Goal: Submit feedback/report problem

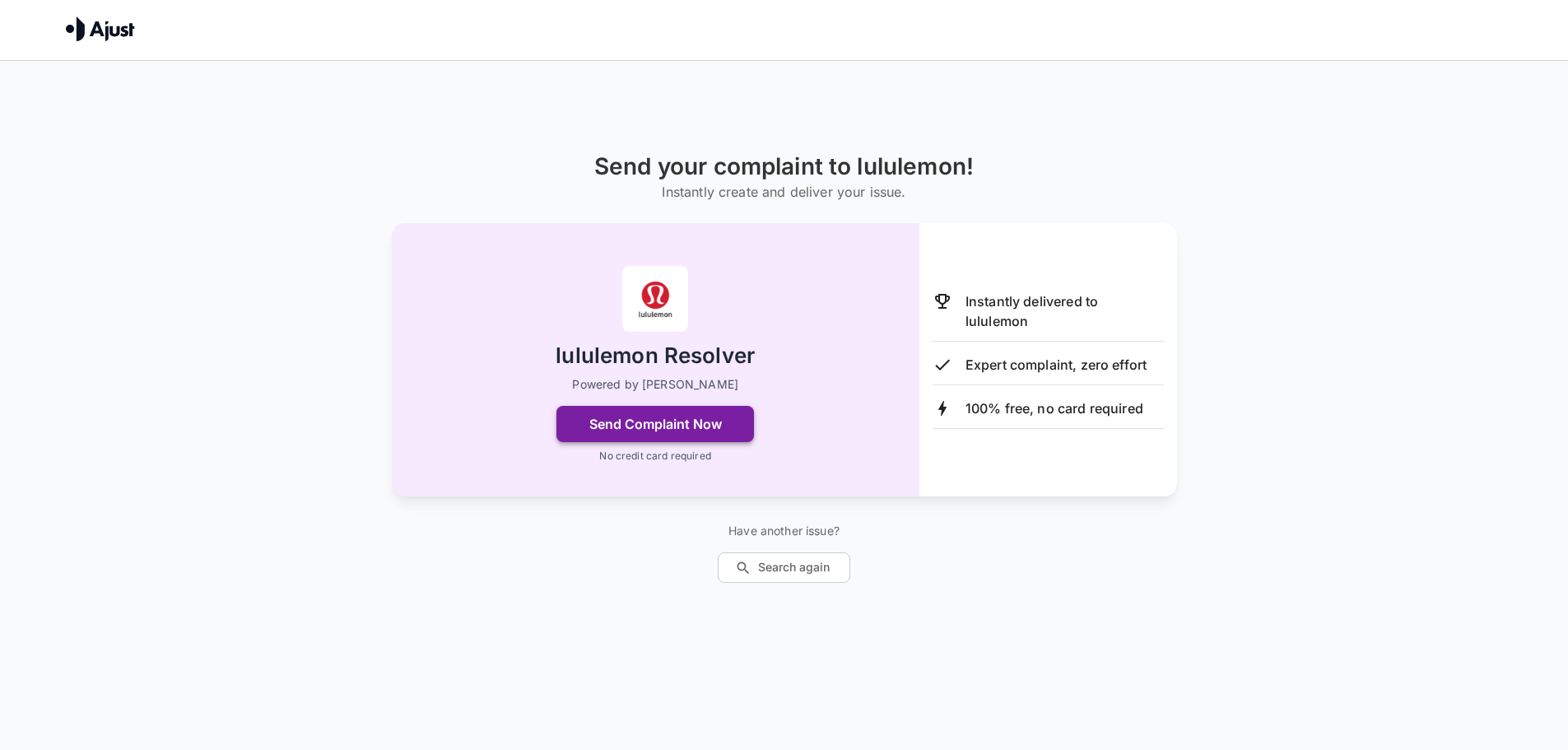
click at [703, 431] on button "Send Complaint Now" at bounding box center [655, 424] width 197 height 36
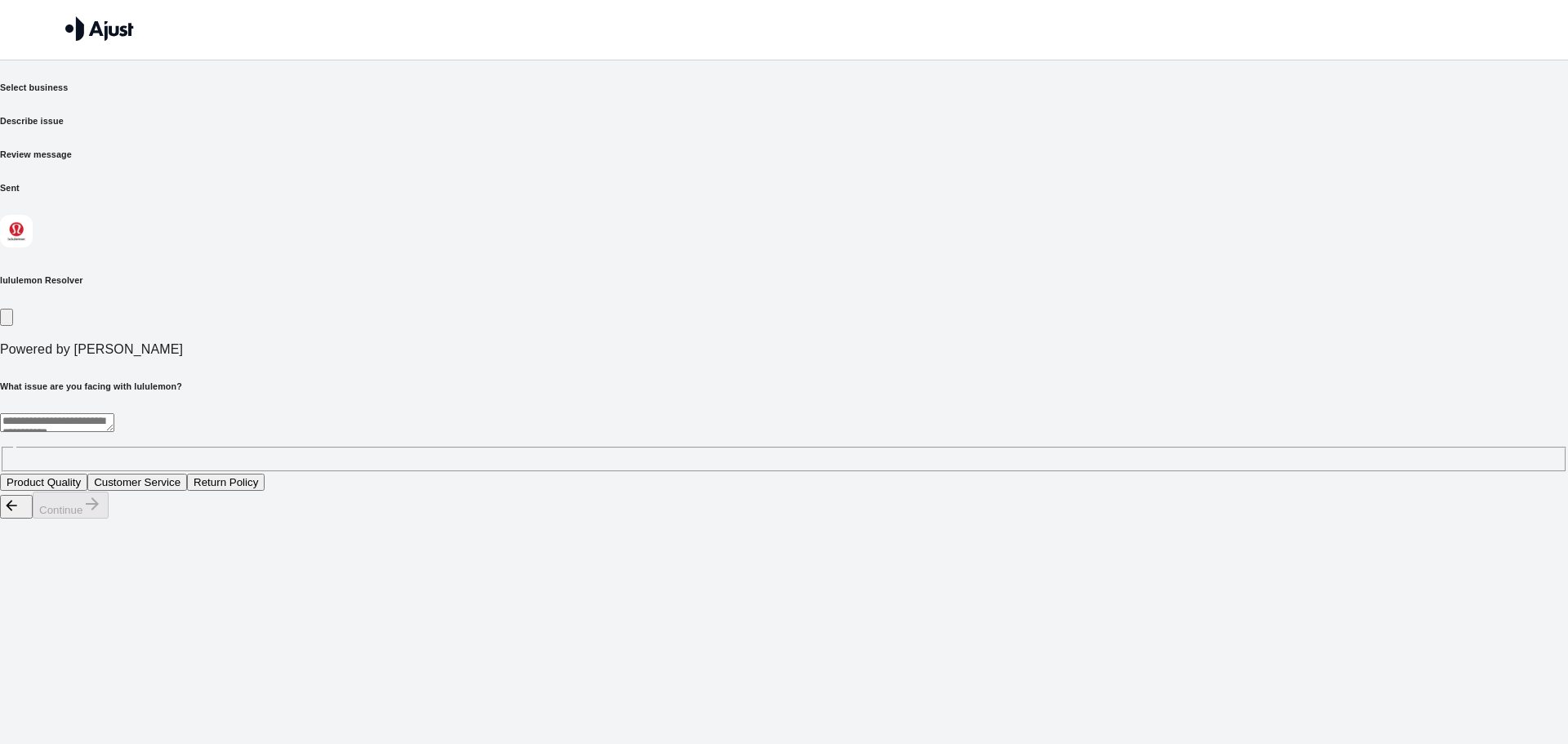
click at [187, 474] on button "Customer Service" at bounding box center [137, 482] width 100 height 17
click at [264, 474] on button "Return Policy" at bounding box center [226, 482] width 78 height 17
click at [187, 474] on button "Customer Service" at bounding box center [137, 482] width 100 height 17
click at [87, 474] on button "Product Quality" at bounding box center [44, 482] width 87 height 17
click at [187, 474] on button "Customer Service" at bounding box center [137, 482] width 100 height 17
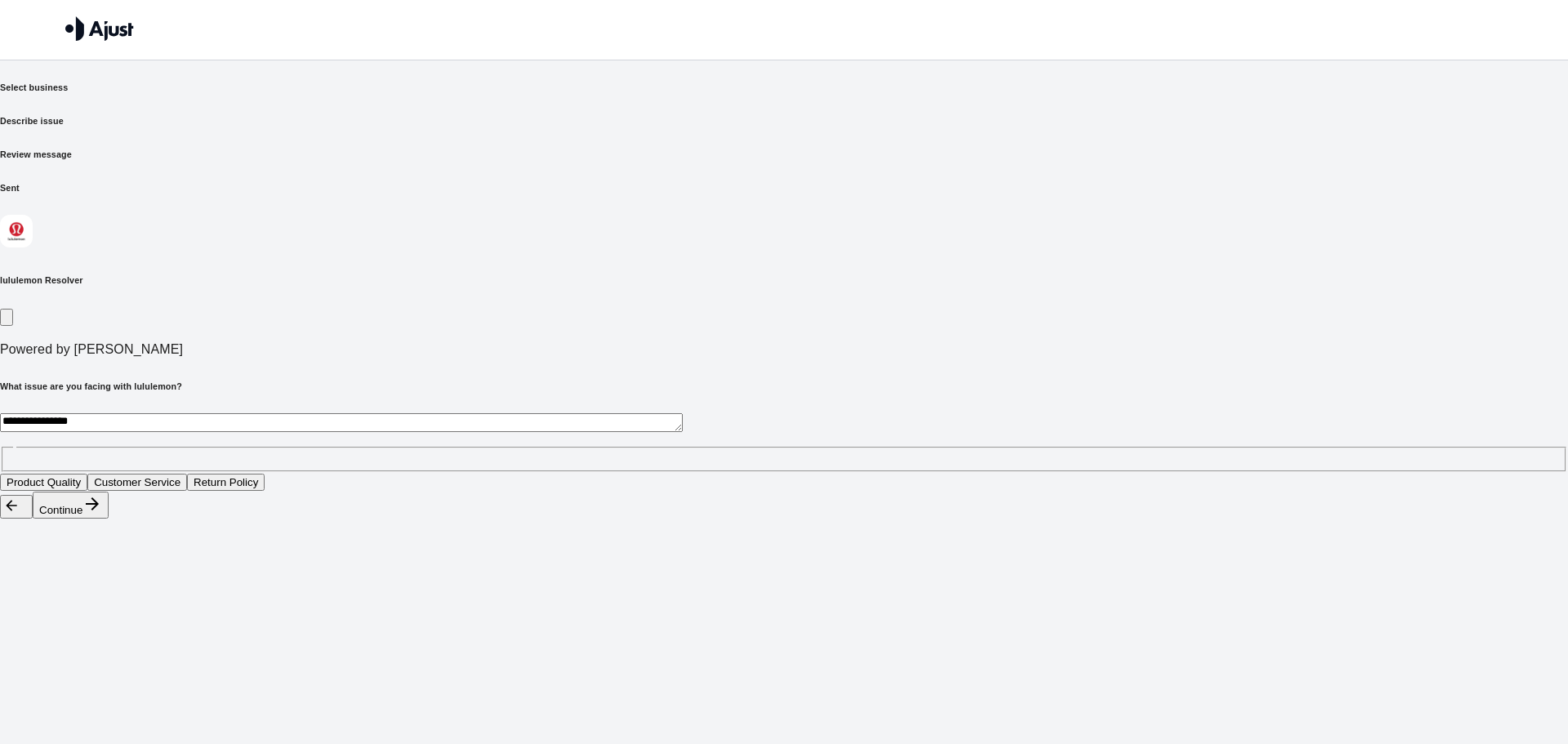
click at [109, 518] on button "Continue" at bounding box center [70, 505] width 76 height 27
click at [586, 474] on button "Rude behaviour from customer service representative" at bounding box center [450, 482] width 272 height 17
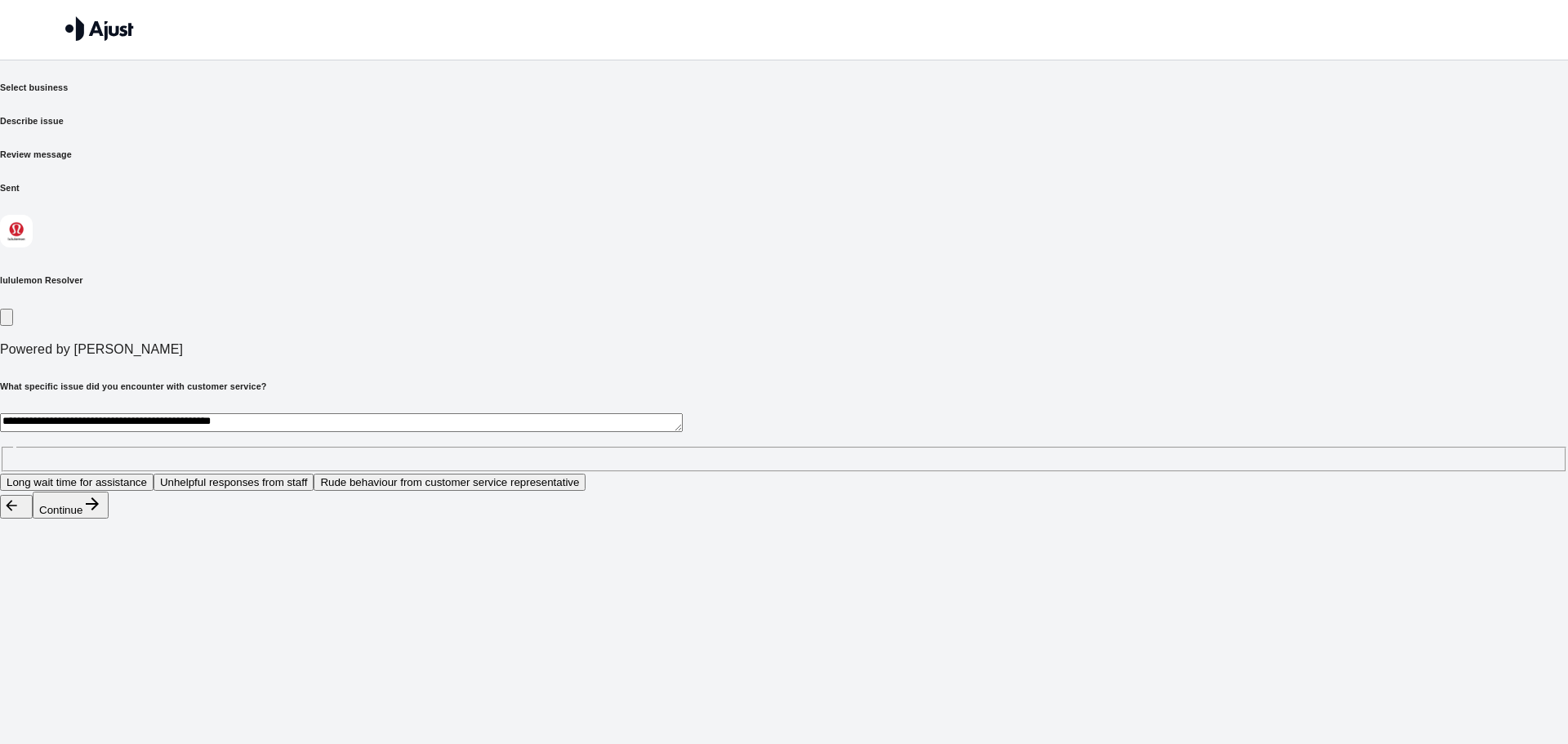
click at [109, 518] on button "Continue" at bounding box center [70, 505] width 76 height 27
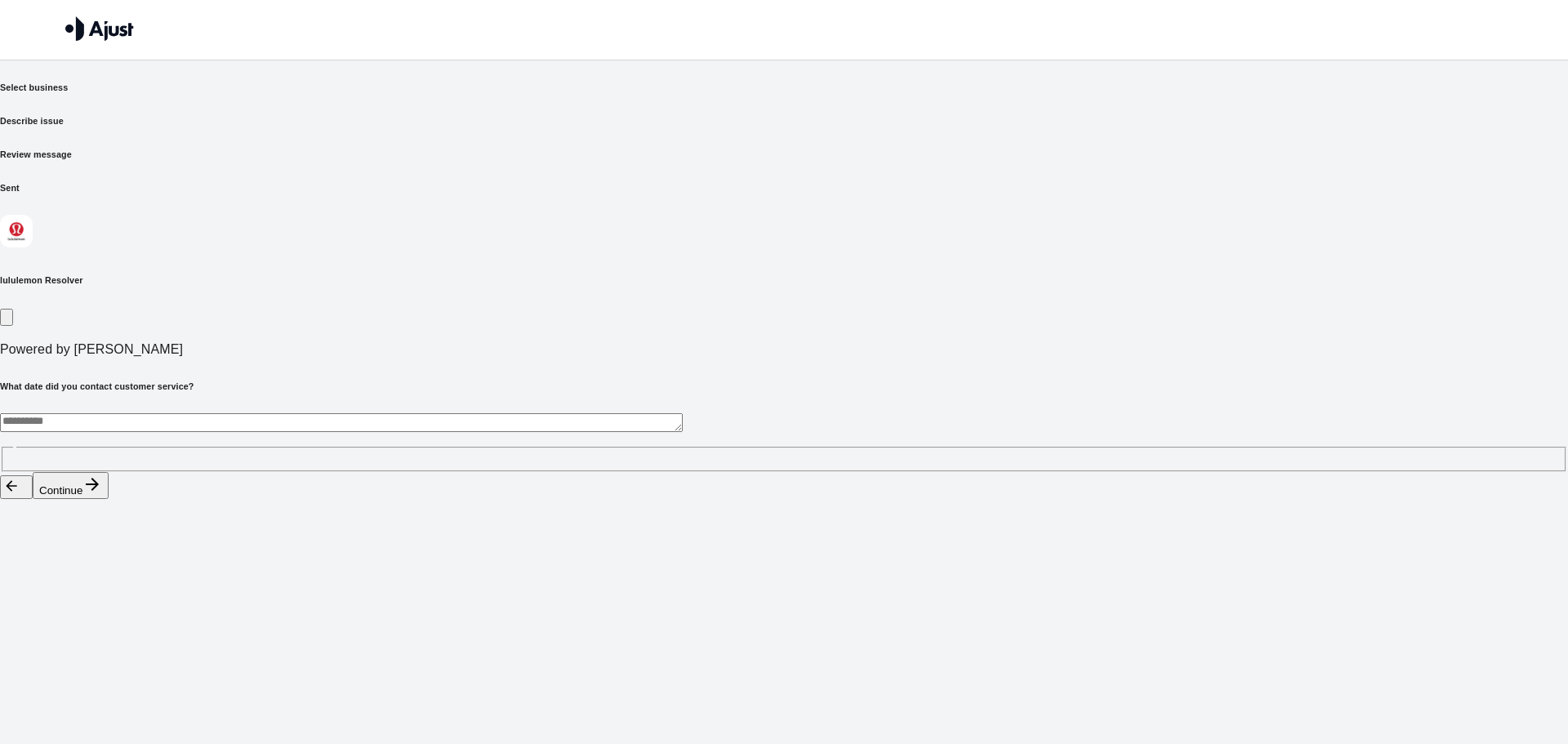
click at [554, 413] on textarea at bounding box center [341, 422] width 683 height 19
type textarea "*"
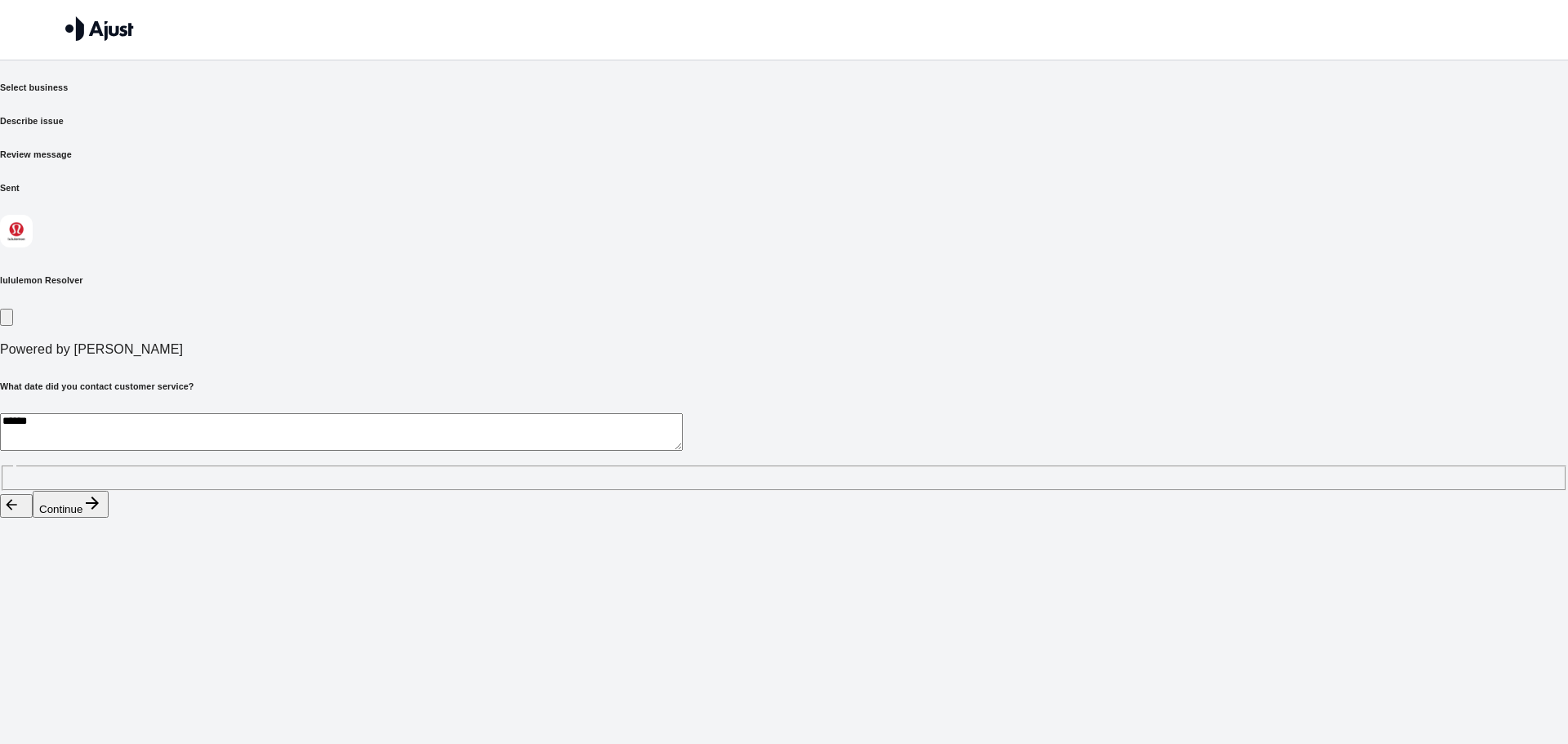
type textarea "*****"
click at [109, 517] on button "Continue" at bounding box center [70, 505] width 76 height 27
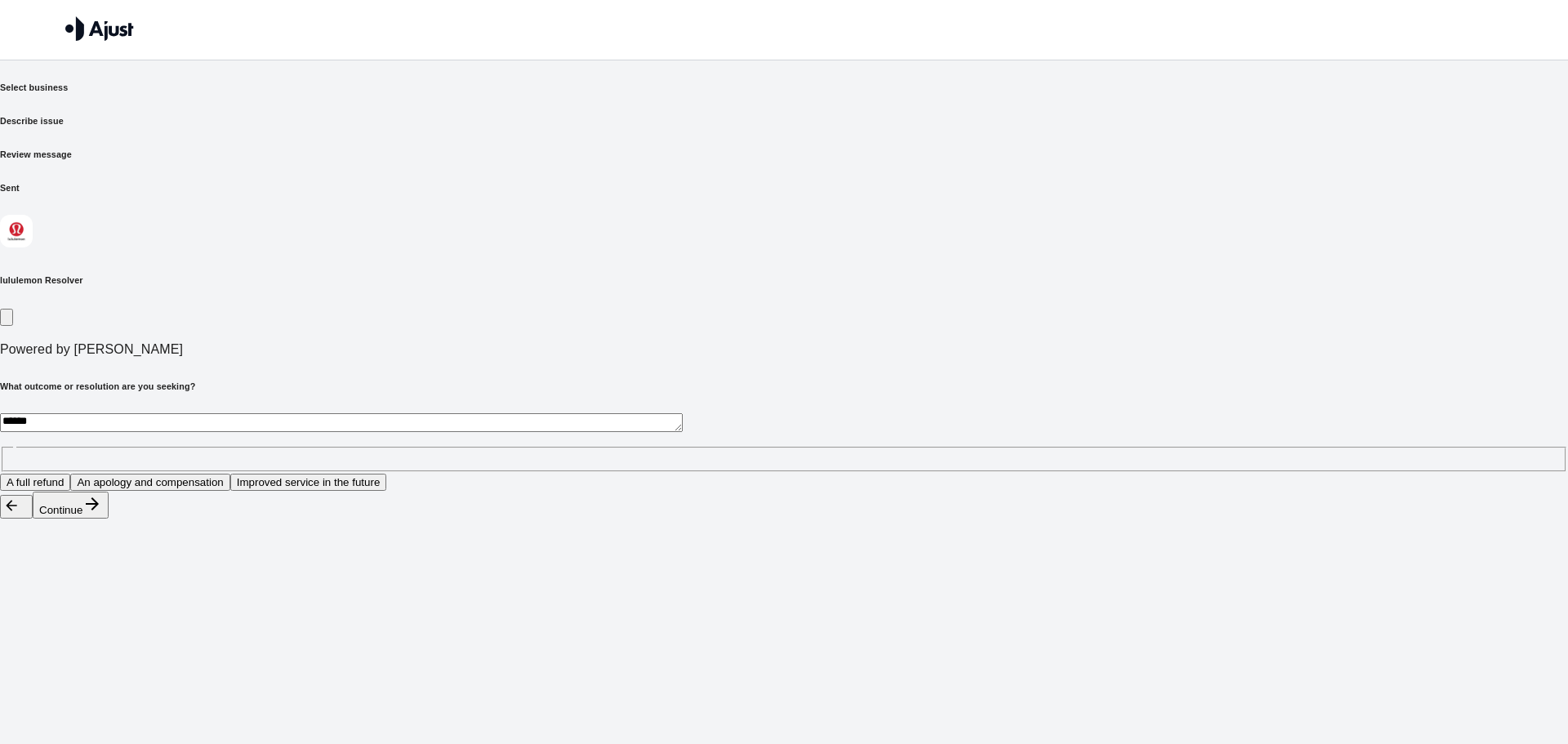
click at [70, 474] on button "A full refund" at bounding box center [35, 482] width 70 height 17
click at [109, 518] on button "Continue" at bounding box center [70, 505] width 76 height 27
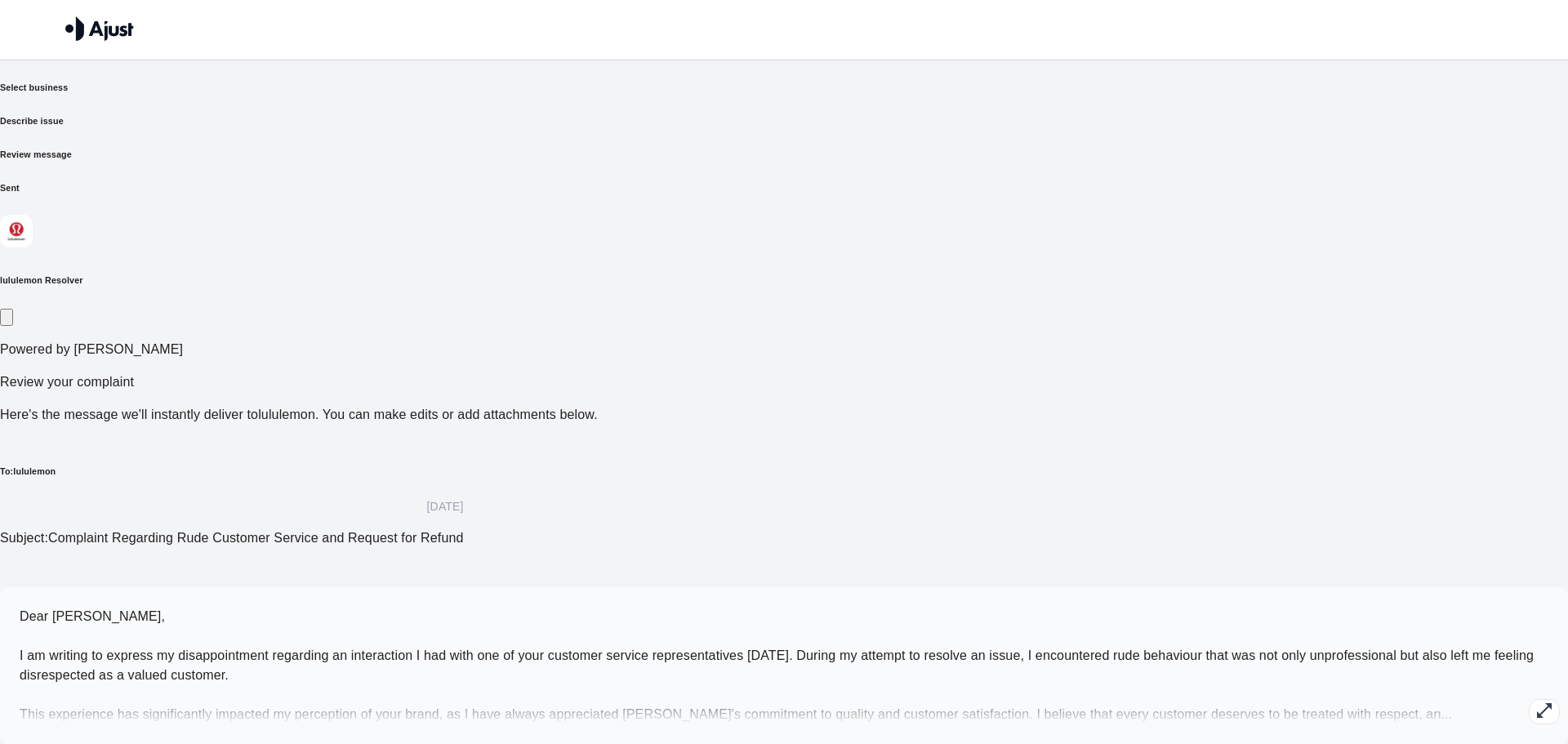
click at [1535, 700] on icon "button" at bounding box center [1544, 710] width 20 height 20
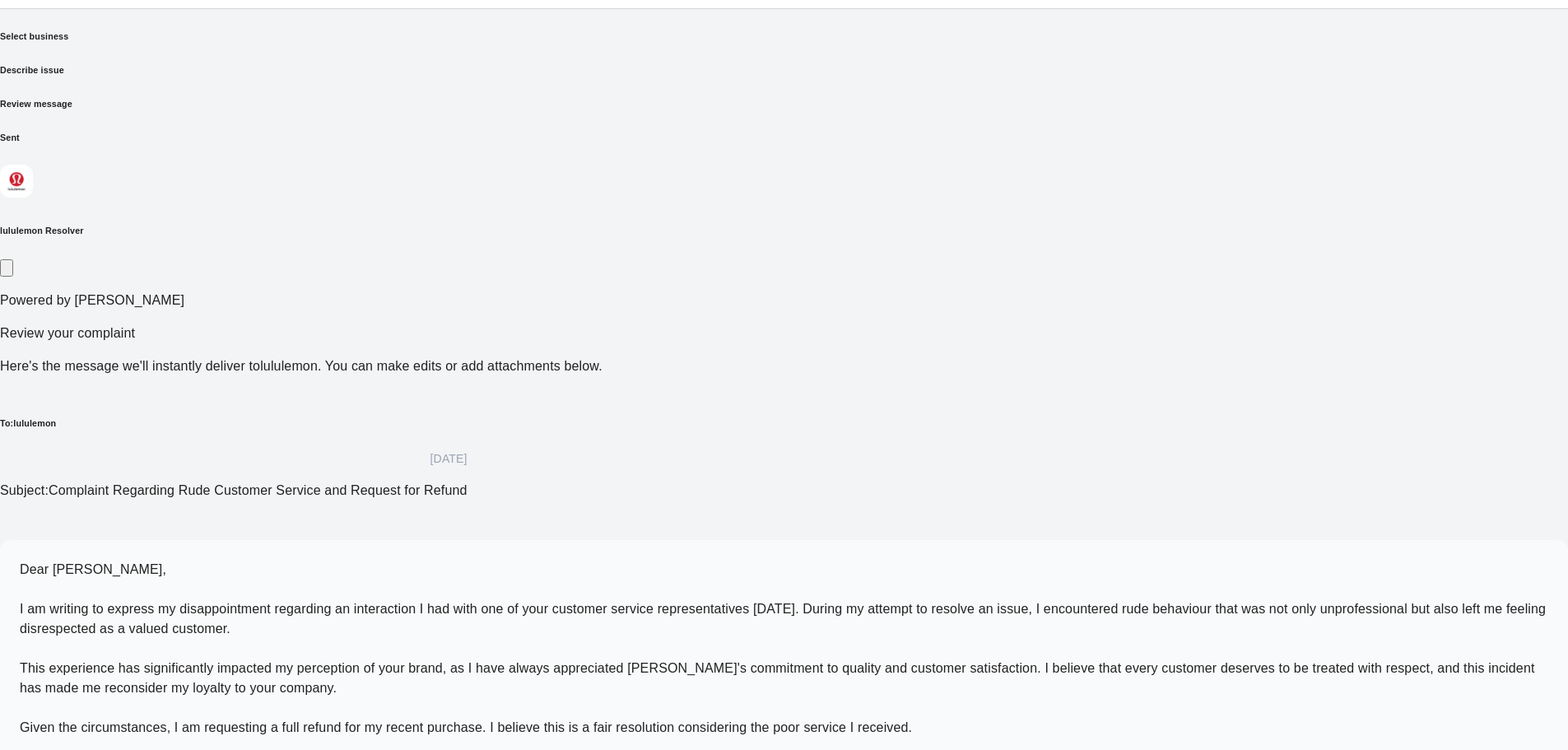
scroll to position [121, 0]
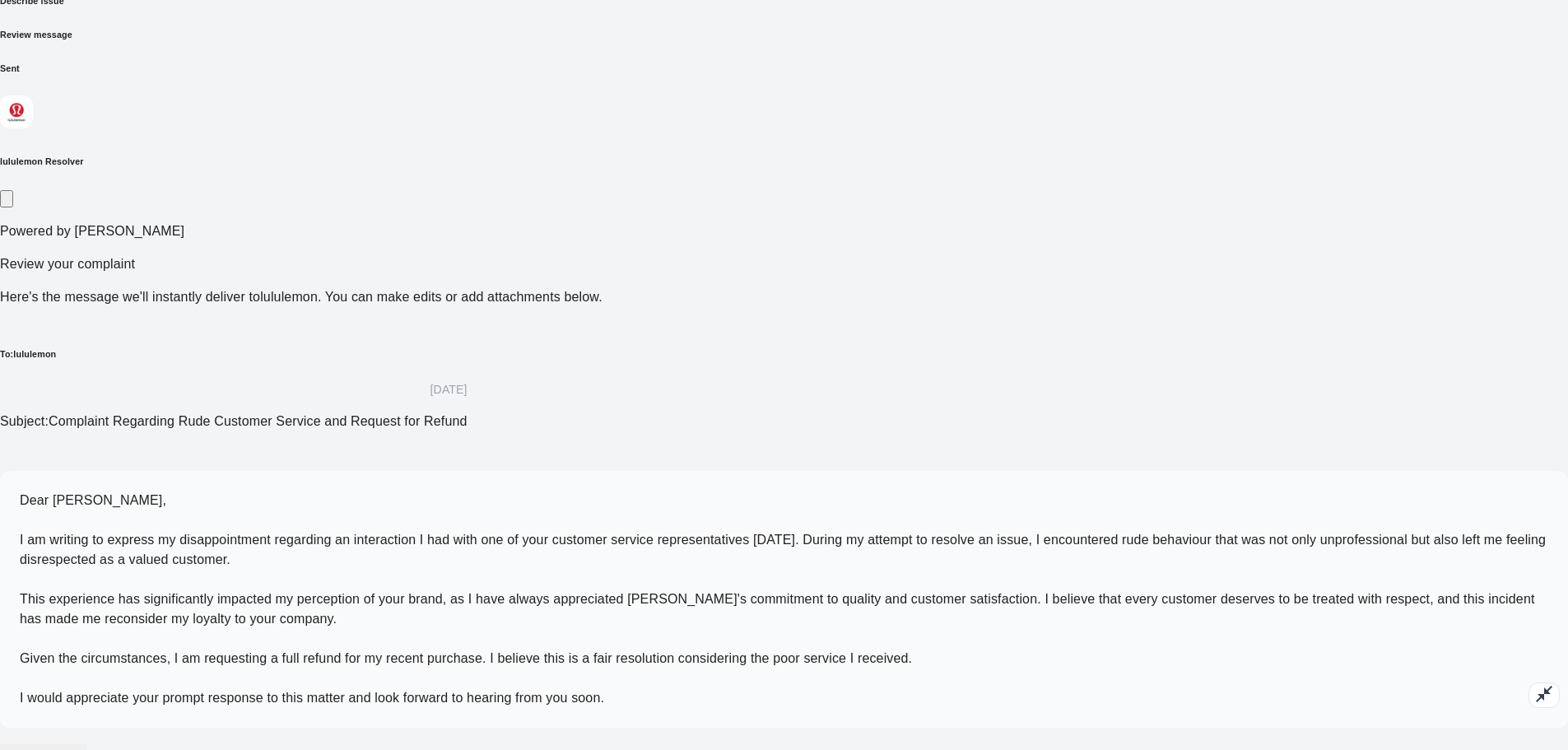
click at [1534, 684] on icon "button" at bounding box center [1544, 694] width 20 height 20
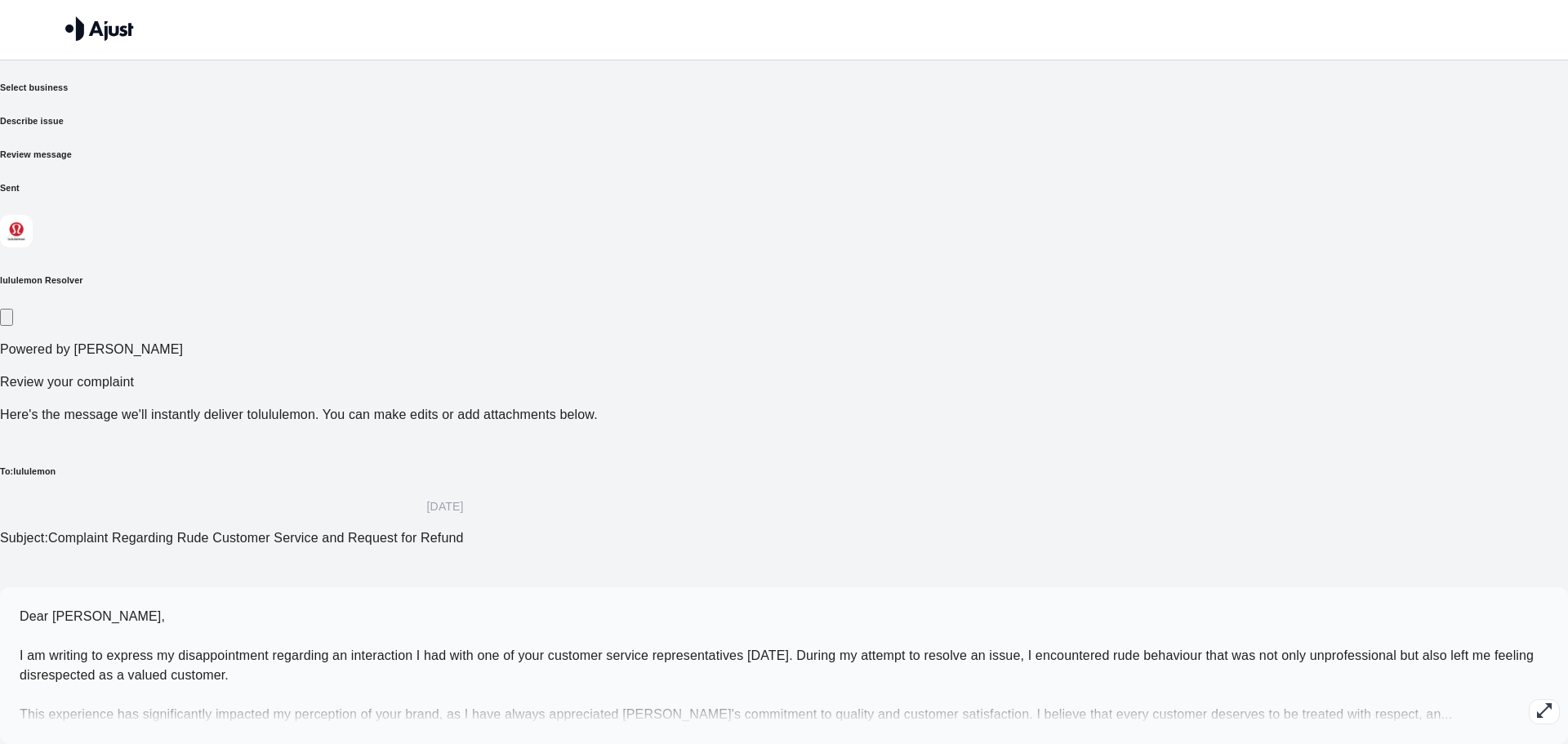
click at [689, 115] on h6 "Describe issue" at bounding box center [784, 121] width 1568 height 13
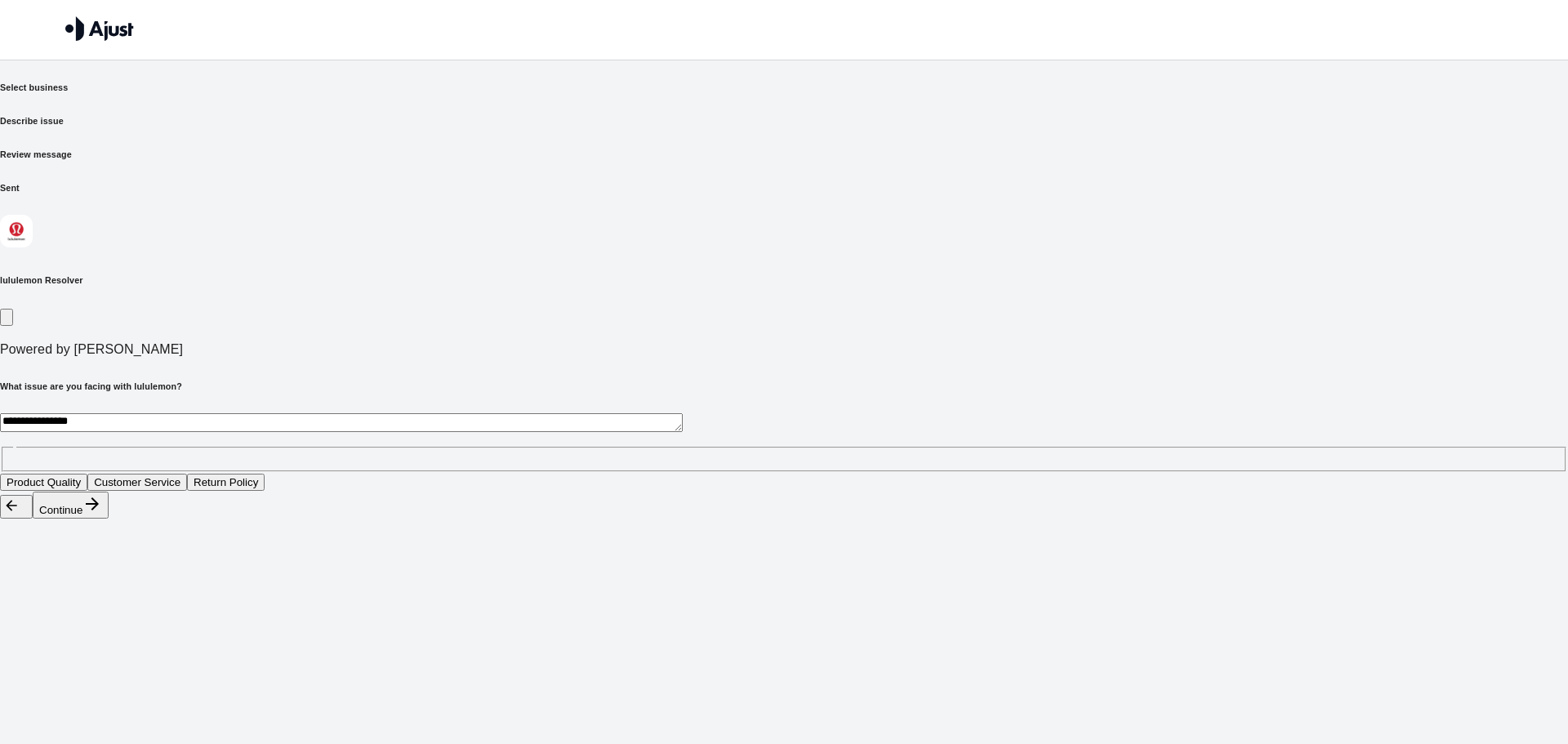
click at [508, 94] on div "Select business" at bounding box center [784, 87] width 1568 height 13
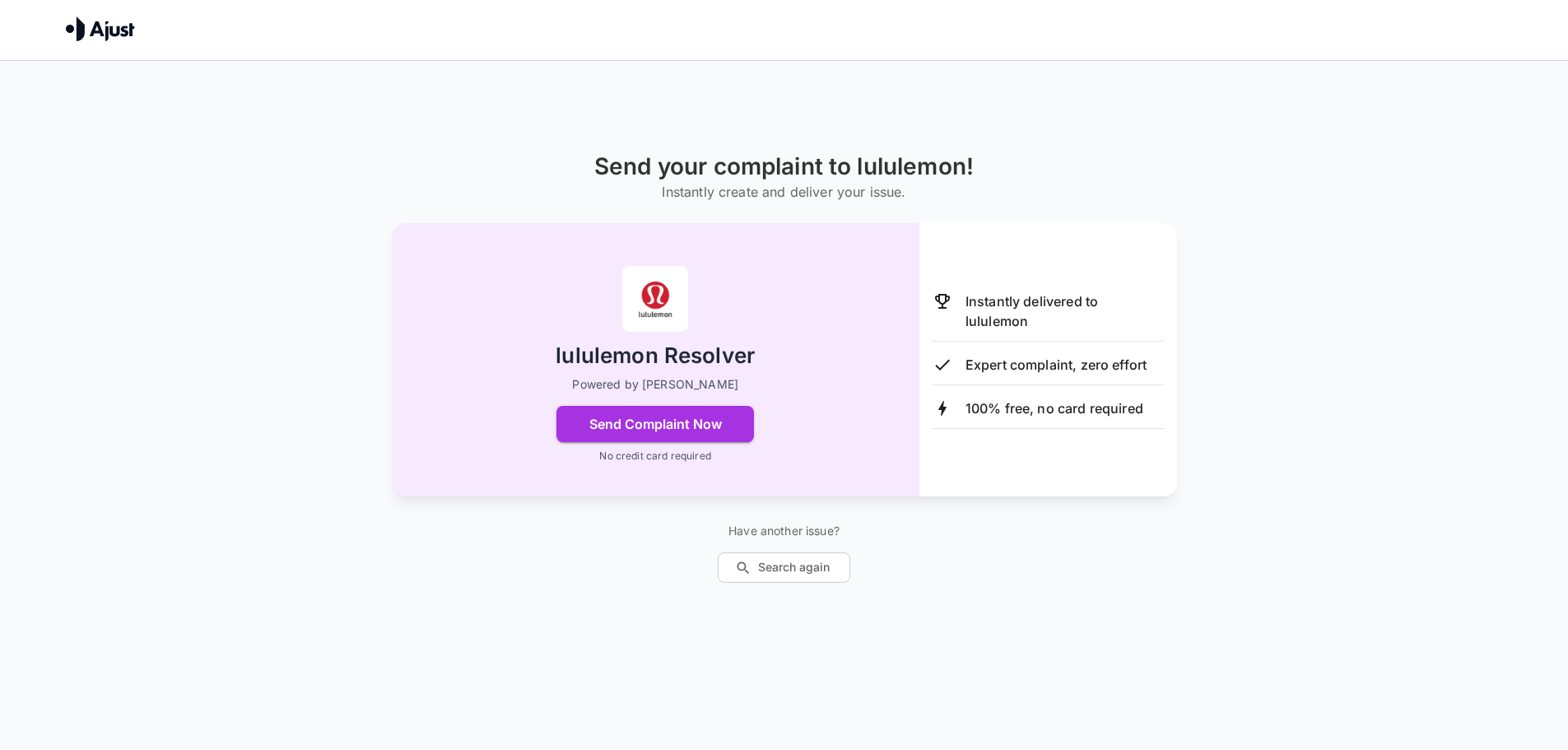
click at [98, 28] on img at bounding box center [100, 28] width 69 height 25
